Goal: Transaction & Acquisition: Book appointment/travel/reservation

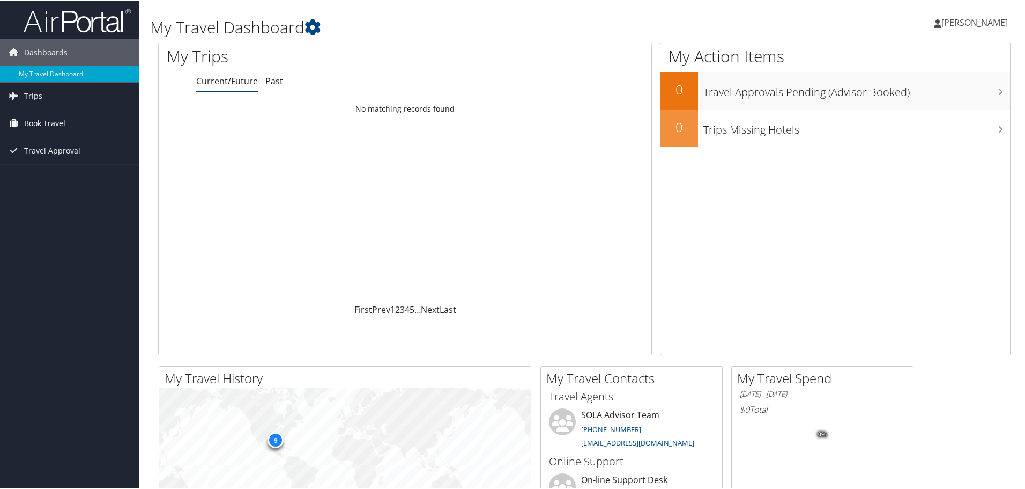
click at [50, 127] on span "Book Travel" at bounding box center [44, 122] width 41 height 27
click at [63, 156] on link "Book/Manage Online Trips" at bounding box center [69, 160] width 139 height 16
